Goal: Navigation & Orientation: Find specific page/section

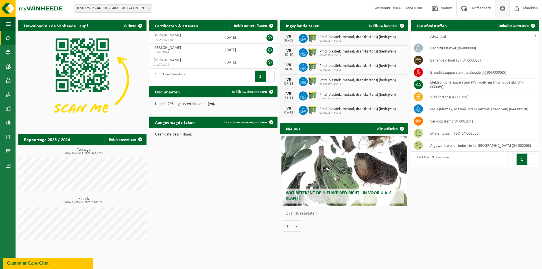
click at [502, 8] on span at bounding box center [502, 8] width 8 height 17
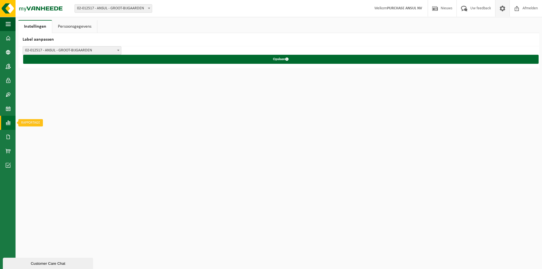
click at [7, 120] on span at bounding box center [8, 123] width 5 height 14
click at [8, 123] on span at bounding box center [8, 123] width 5 height 14
click at [7, 110] on span at bounding box center [8, 109] width 5 height 14
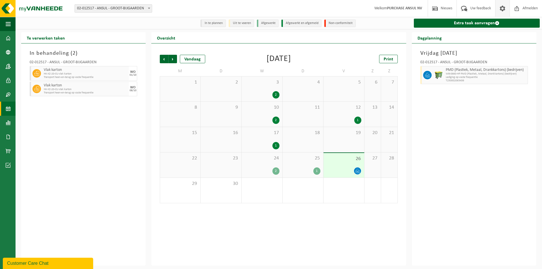
click at [500, 10] on span at bounding box center [502, 8] width 8 height 17
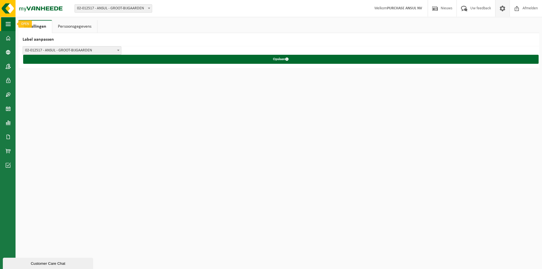
click at [7, 24] on span "button" at bounding box center [8, 24] width 5 height 14
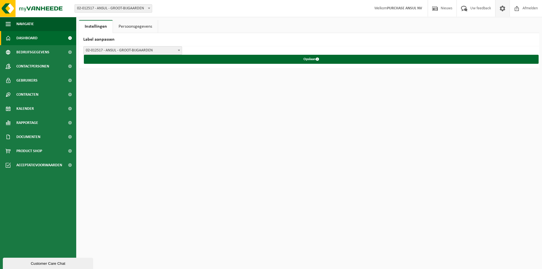
click at [57, 37] on link "Dashboard" at bounding box center [38, 38] width 76 height 14
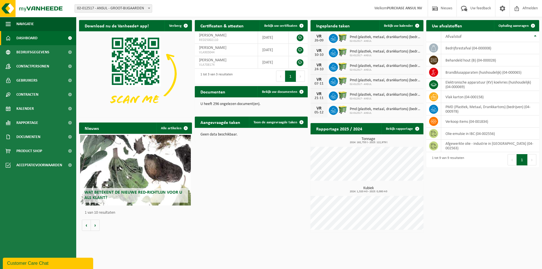
click at [68, 36] on span at bounding box center [69, 38] width 13 height 14
click at [479, 8] on span "Uw feedback" at bounding box center [480, 8] width 23 height 17
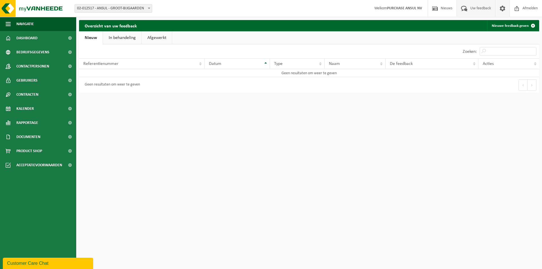
click at [504, 8] on span at bounding box center [502, 8] width 8 height 17
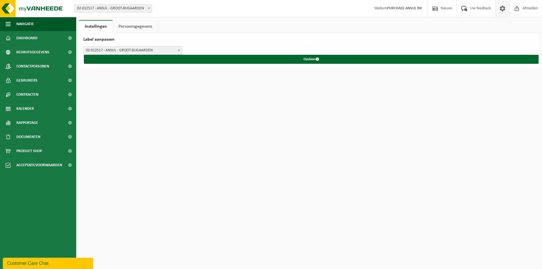
click at [206, 131] on html "Vestiging: 02-012517 - ANSUL - GROOT-BIJGAARDEN 02-012517 - ANSUL - GROOT-BIJGA…" at bounding box center [271, 134] width 542 height 269
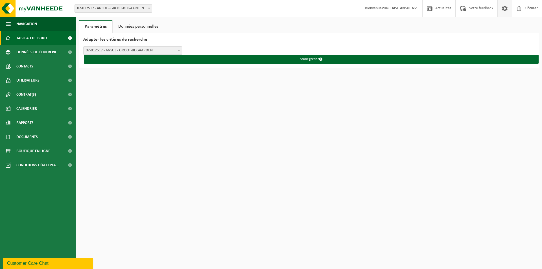
click at [30, 37] on span "Tableau de bord" at bounding box center [31, 38] width 30 height 14
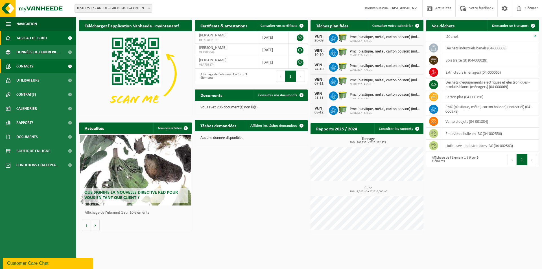
click at [68, 65] on span at bounding box center [69, 66] width 13 height 14
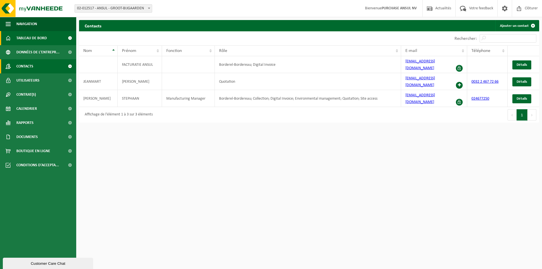
click at [35, 36] on span "Tableau de bord" at bounding box center [31, 38] width 30 height 14
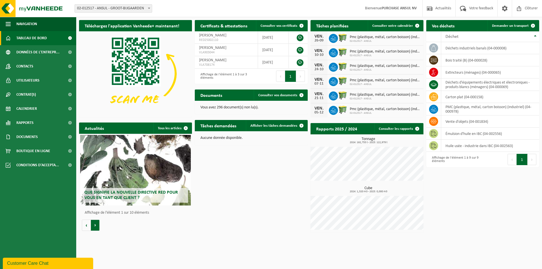
click at [95, 223] on button "Volgende" at bounding box center [95, 224] width 9 height 11
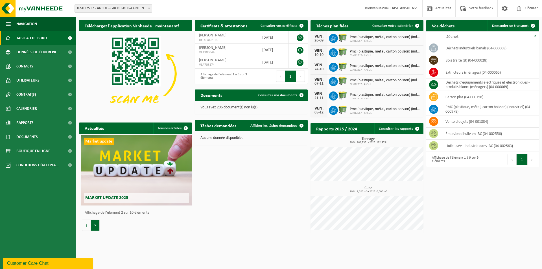
scroll to position [0, 113]
click at [95, 223] on button "Volgende" at bounding box center [95, 224] width 9 height 11
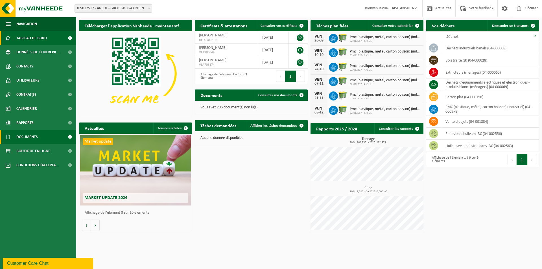
click at [33, 138] on span "Documents" at bounding box center [26, 137] width 21 height 14
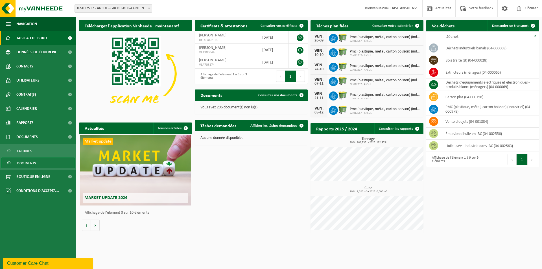
click at [34, 163] on span "Documents" at bounding box center [26, 163] width 19 height 11
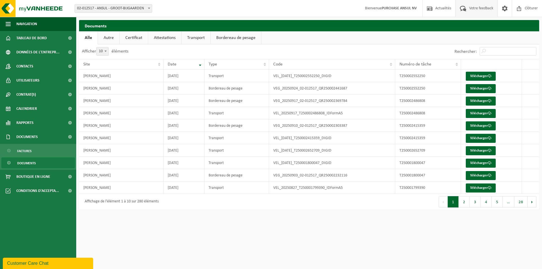
click at [469, 7] on span "Votre feedback" at bounding box center [480, 8] width 27 height 17
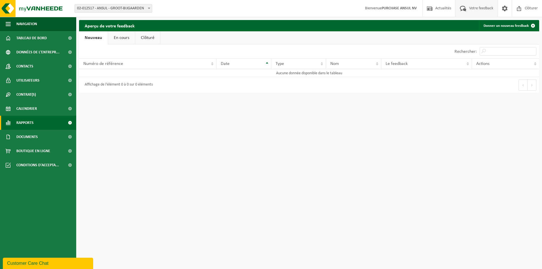
click at [44, 121] on link "Rapports" at bounding box center [38, 123] width 76 height 14
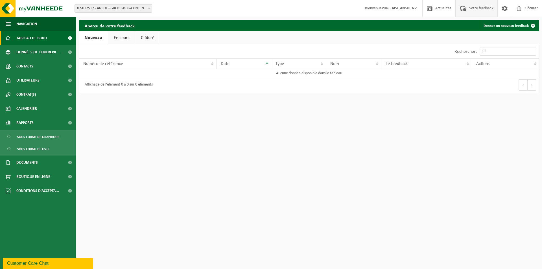
click at [46, 36] on span "Tableau de bord" at bounding box center [31, 38] width 30 height 14
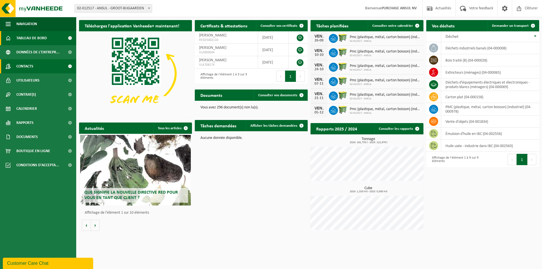
click at [44, 67] on link "Contacts" at bounding box center [38, 66] width 76 height 14
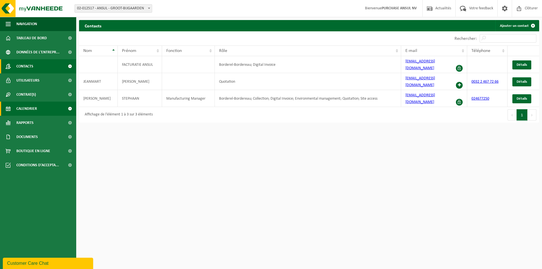
click at [50, 110] on link "Calendrier" at bounding box center [38, 109] width 76 height 14
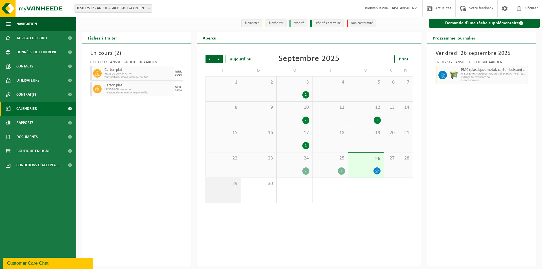
click at [230, 189] on div "29" at bounding box center [223, 190] width 35 height 25
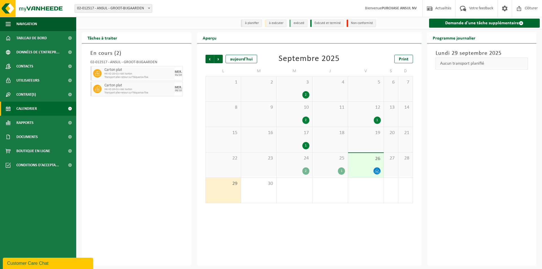
drag, startPoint x: 230, startPoint y: 189, endPoint x: 234, endPoint y: 189, distance: 3.7
click at [234, 189] on div "29" at bounding box center [223, 190] width 35 height 25
click at [225, 190] on div "29" at bounding box center [223, 190] width 35 height 25
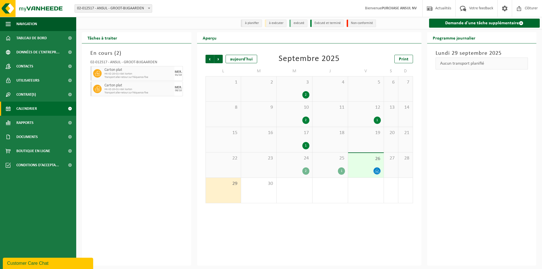
click at [159, 174] on div "En cours ( 2 ) 02-012517 - ANSUL - GROOT-BIJGAARDEN Carton plat HK-XZ-20-CU vla…" at bounding box center [136, 154] width 109 height 222
click at [25, 36] on span "Tableau de bord" at bounding box center [31, 38] width 30 height 14
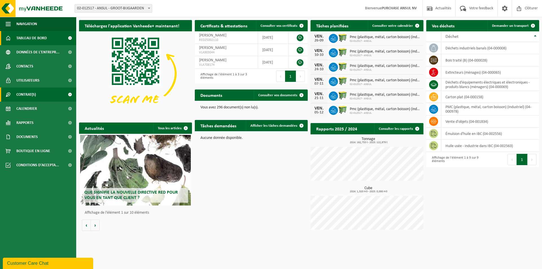
click at [41, 95] on link "Contrat(s)" at bounding box center [38, 94] width 76 height 14
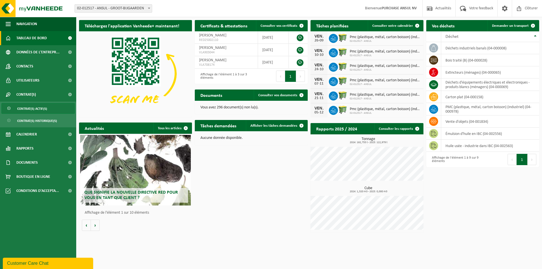
click at [44, 109] on span "Contrat(s) actif(s)" at bounding box center [32, 108] width 30 height 11
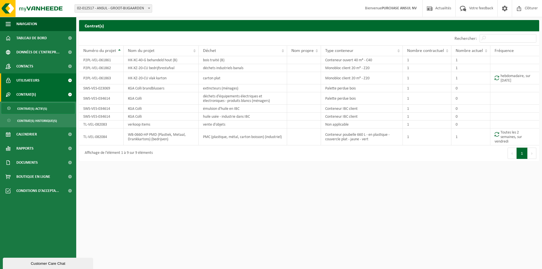
click at [40, 80] on link "Utilisateurs" at bounding box center [38, 80] width 76 height 14
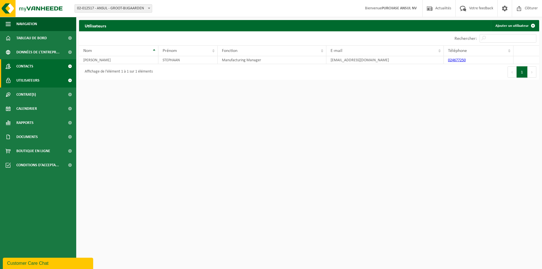
click at [43, 67] on link "Contacts" at bounding box center [38, 66] width 76 height 14
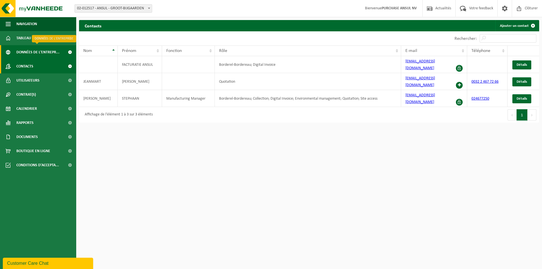
click at [47, 54] on span "Données de l'entrepr..." at bounding box center [37, 52] width 43 height 14
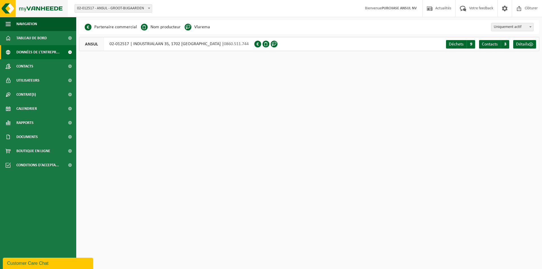
click at [42, 5] on img at bounding box center [34, 8] width 68 height 17
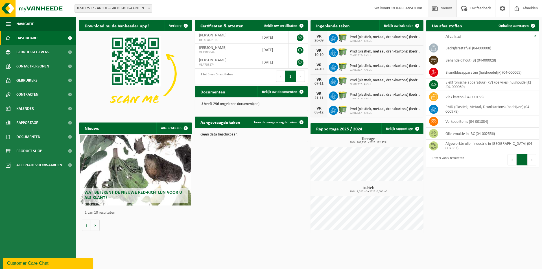
click at [441, 7] on span "Nieuws" at bounding box center [446, 8] width 14 height 17
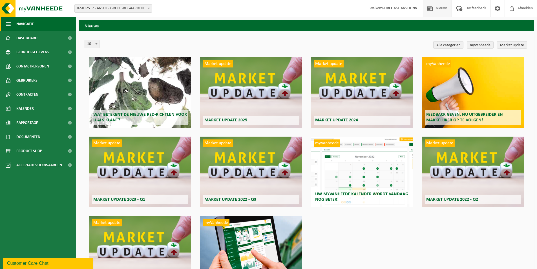
click at [8, 23] on span "button" at bounding box center [8, 24] width 5 height 14
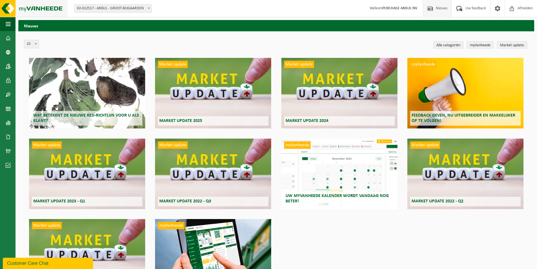
click at [8, 8] on img at bounding box center [34, 8] width 68 height 17
